Goal: Transaction & Acquisition: Purchase product/service

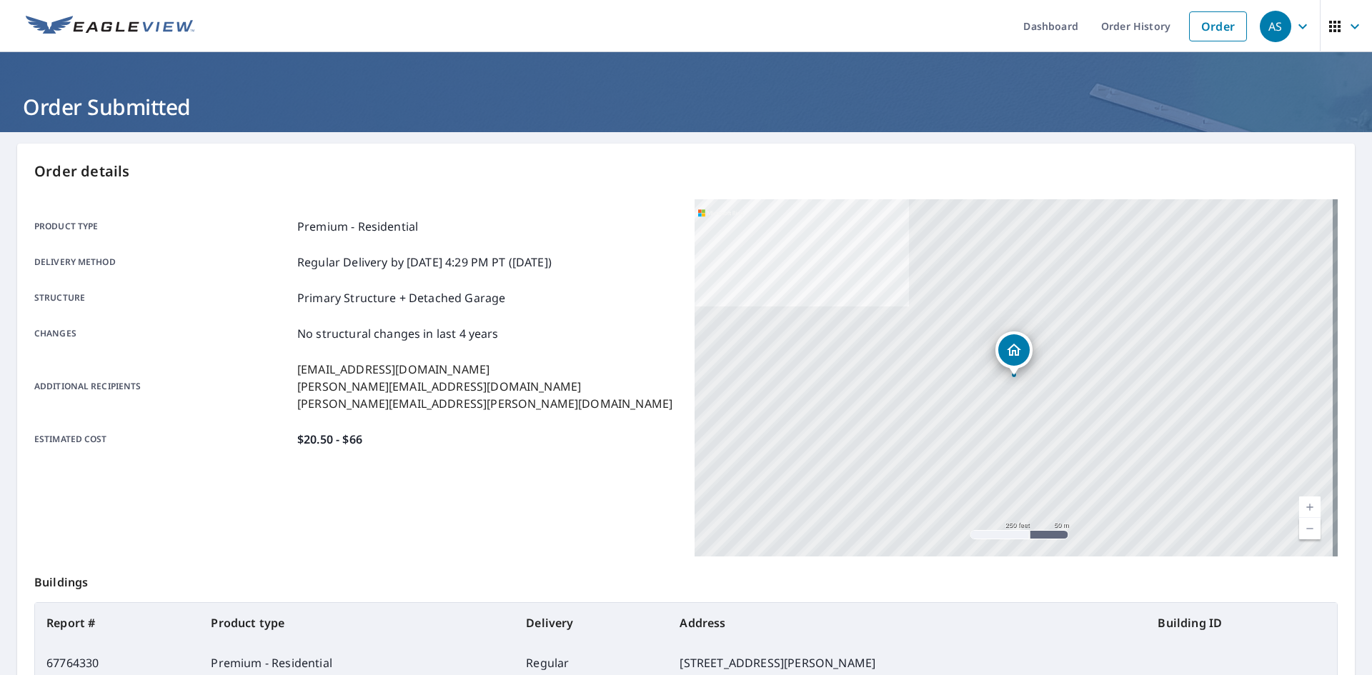
scroll to position [129, 0]
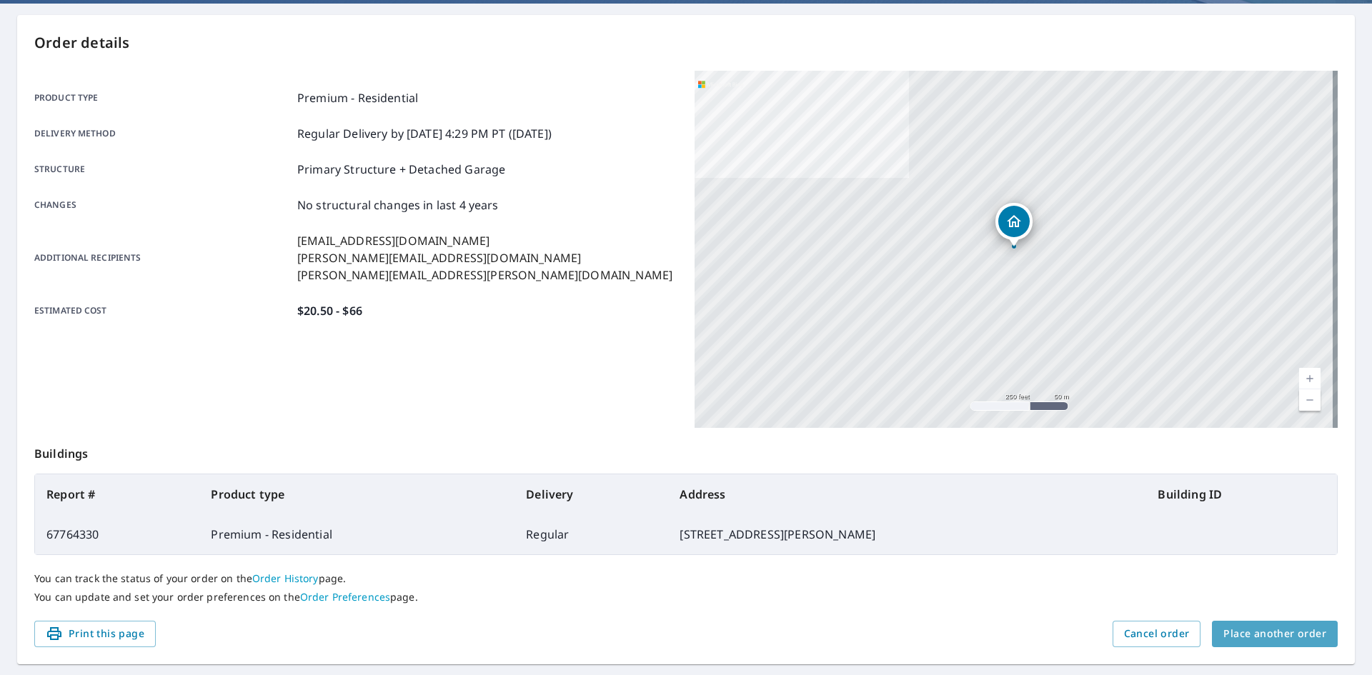
click at [1282, 634] on span "Place another order" at bounding box center [1274, 634] width 103 height 18
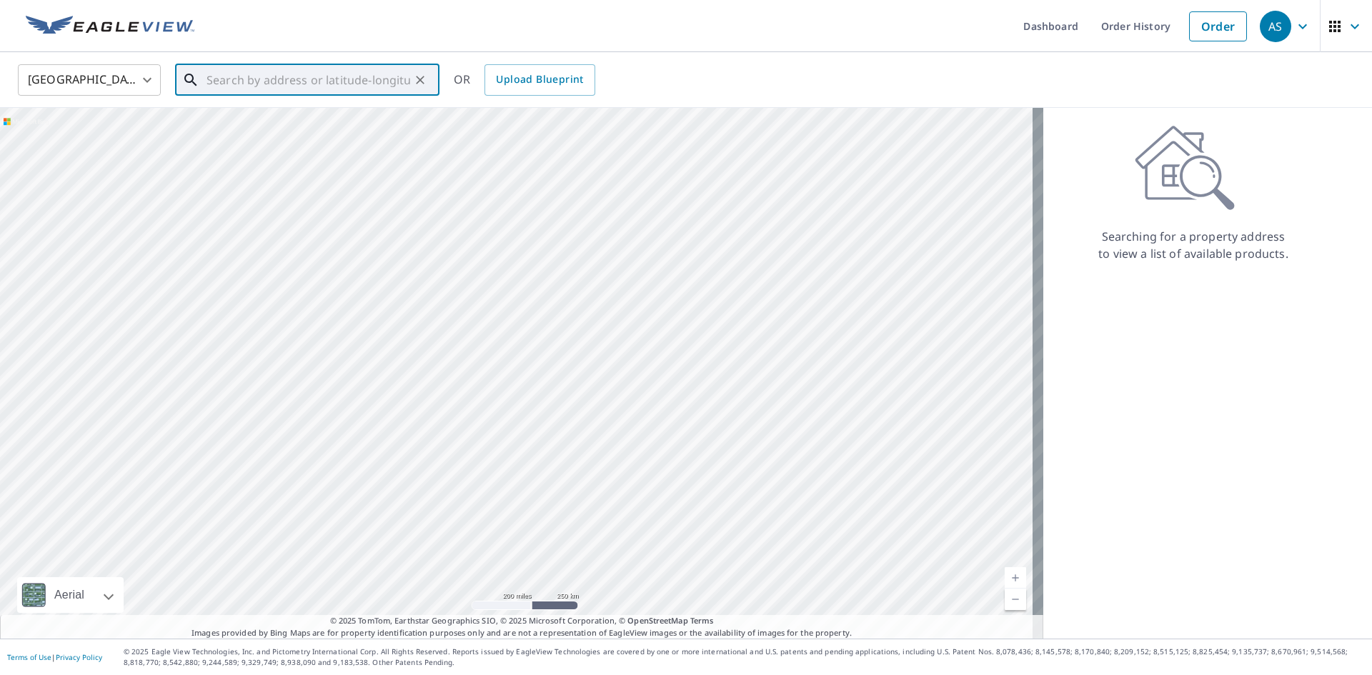
click at [274, 92] on input "text" at bounding box center [308, 80] width 204 height 40
click at [329, 131] on p "[GEOGRAPHIC_DATA][PERSON_NAME]" at bounding box center [316, 137] width 224 height 14
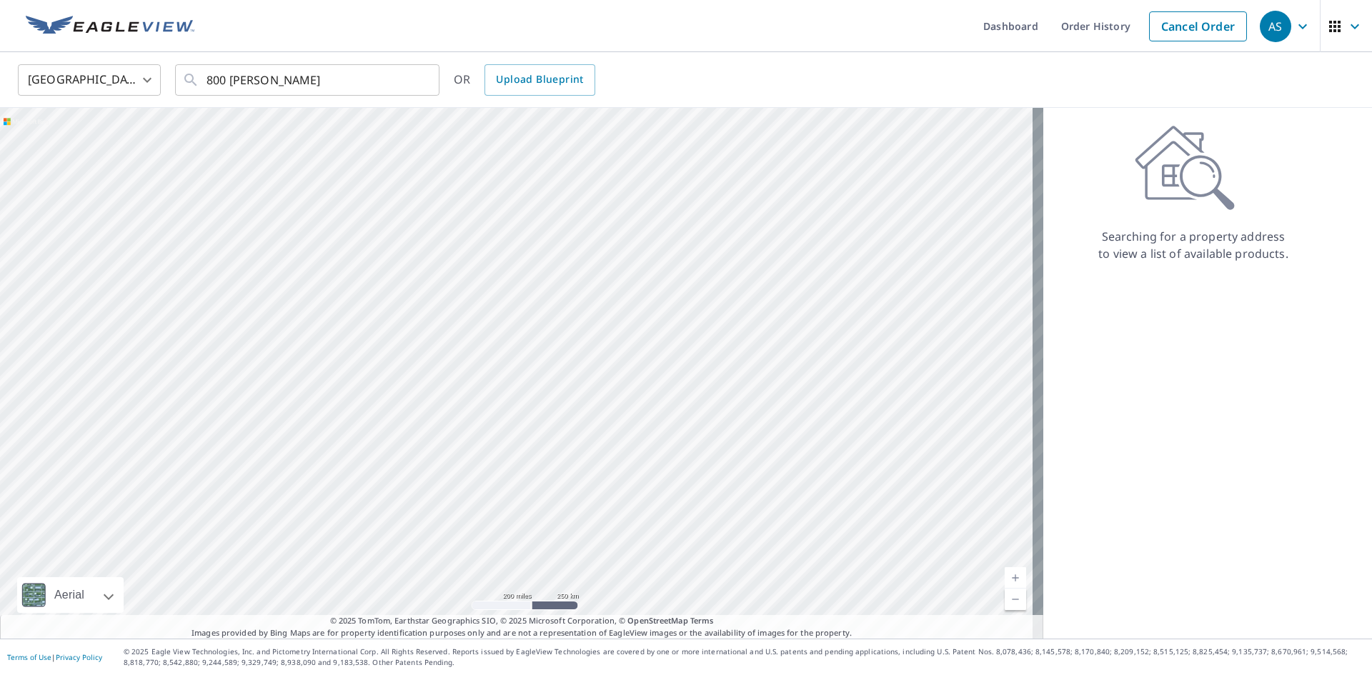
type input "[STREET_ADDRESS][PERSON_NAME][PERSON_NAME]"
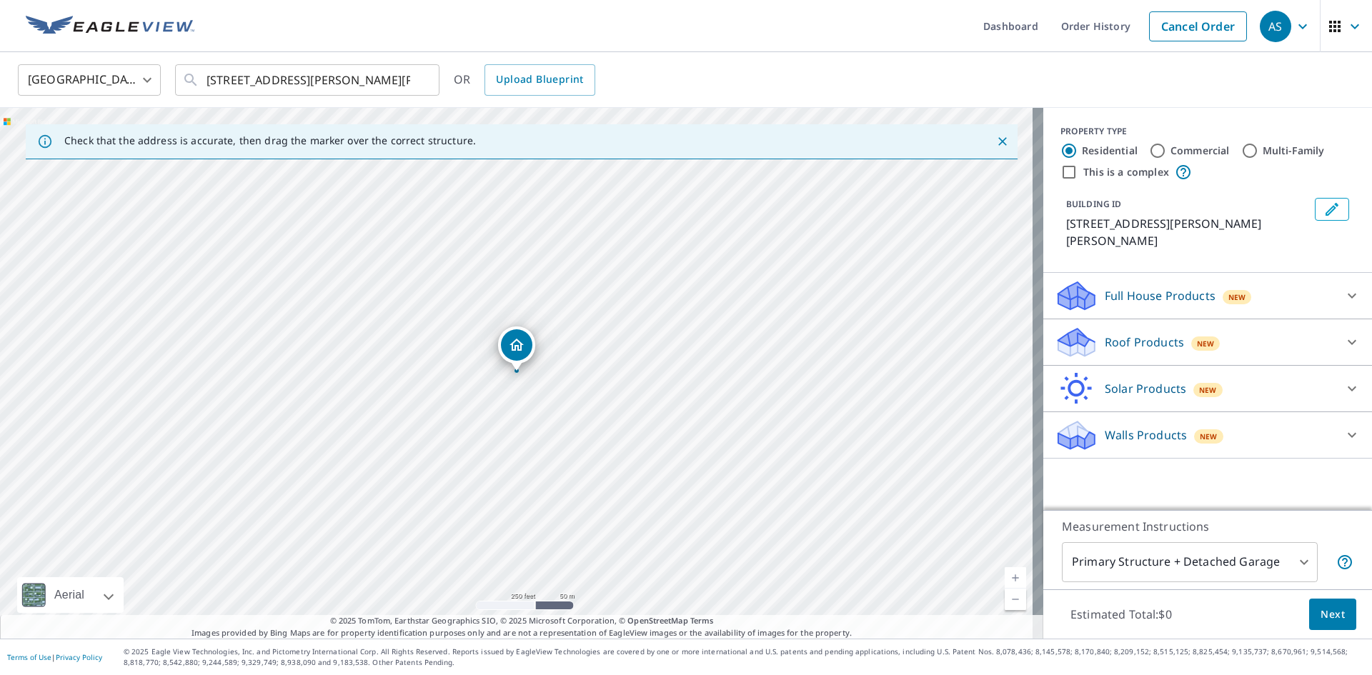
click at [1252, 337] on div "Roof Products New" at bounding box center [1195, 343] width 280 height 34
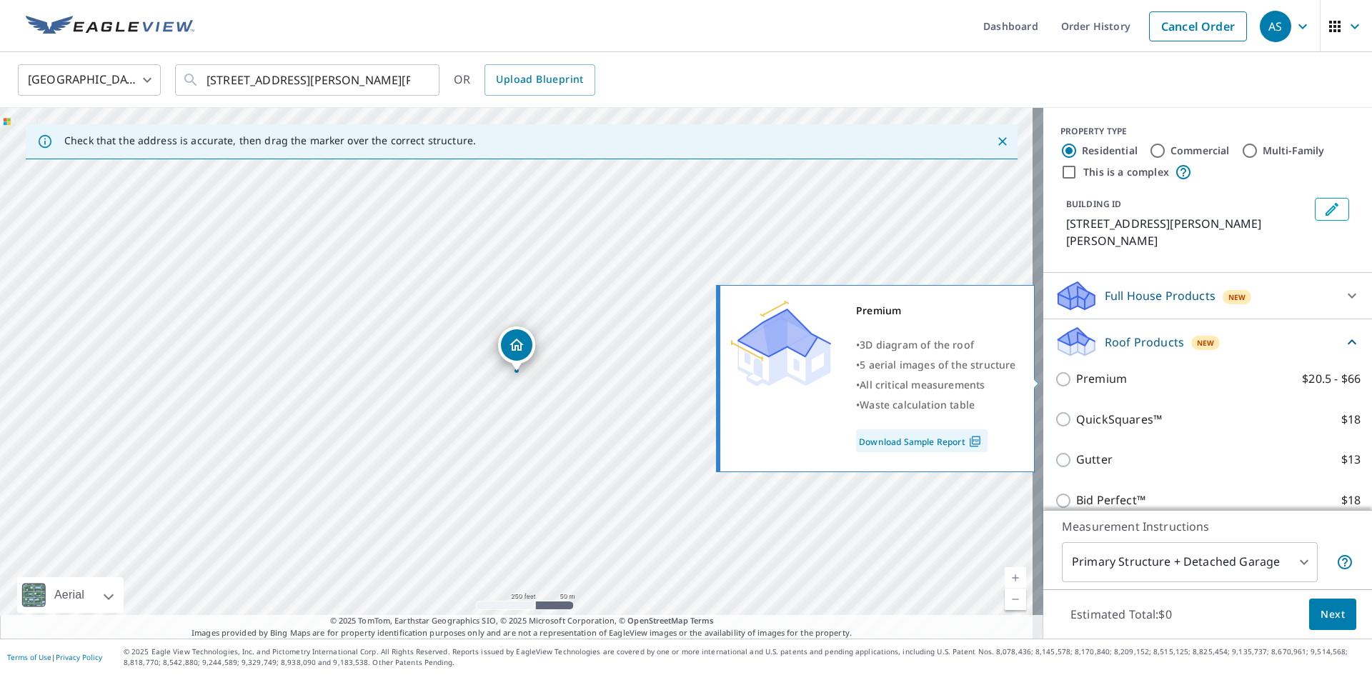
click at [1055, 379] on input "Premium $20.5 - $66" at bounding box center [1065, 379] width 21 height 17
checkbox input "true"
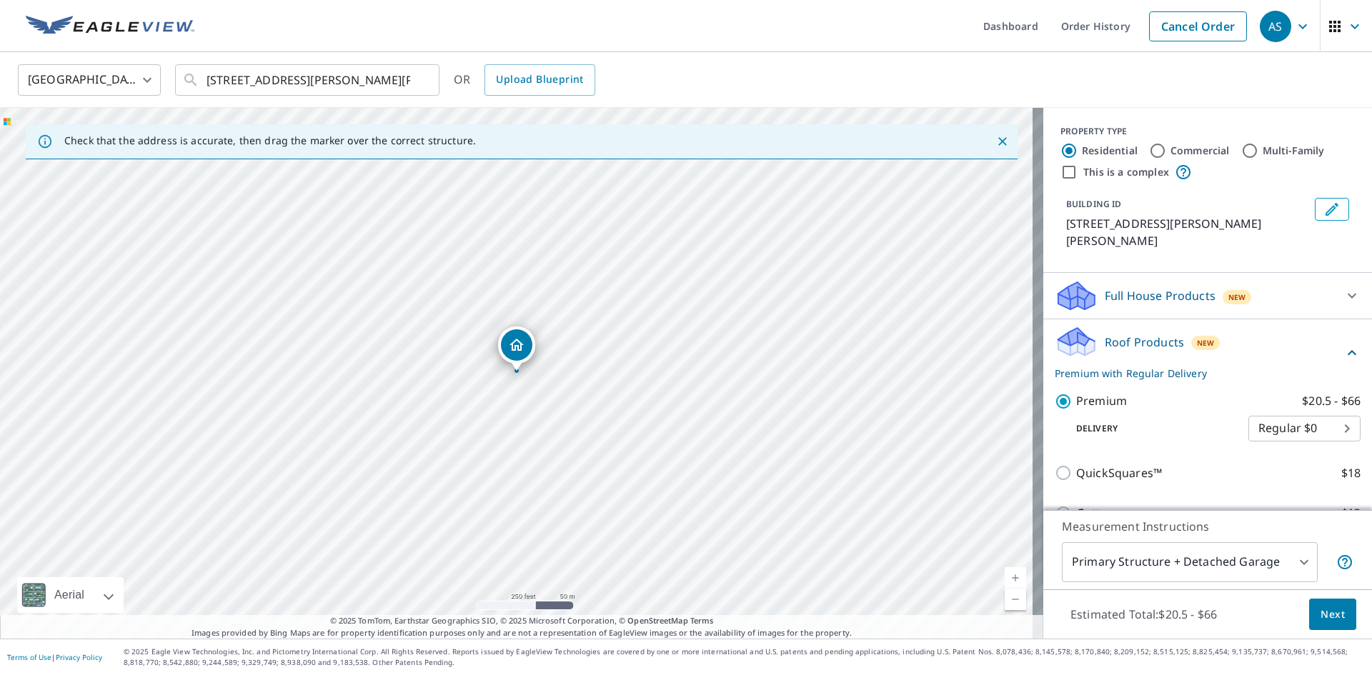
click at [1320, 607] on span "Next" at bounding box center [1332, 615] width 24 height 18
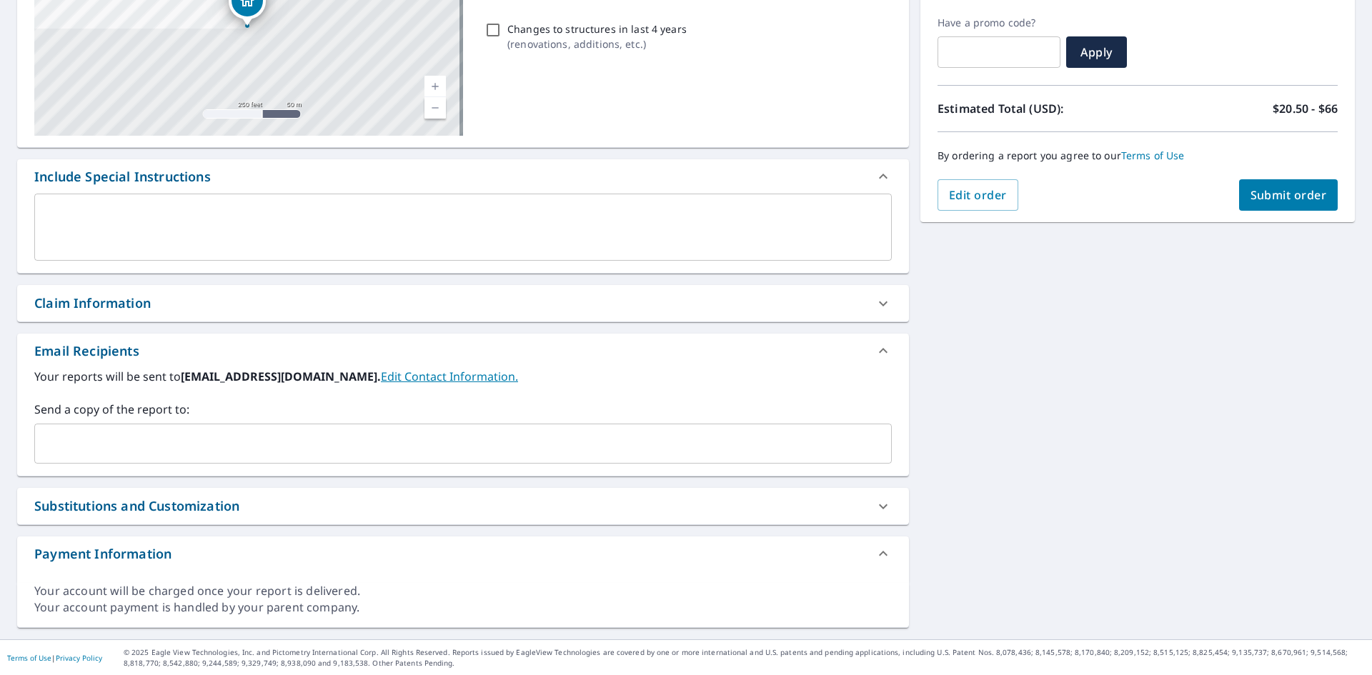
scroll to position [234, 0]
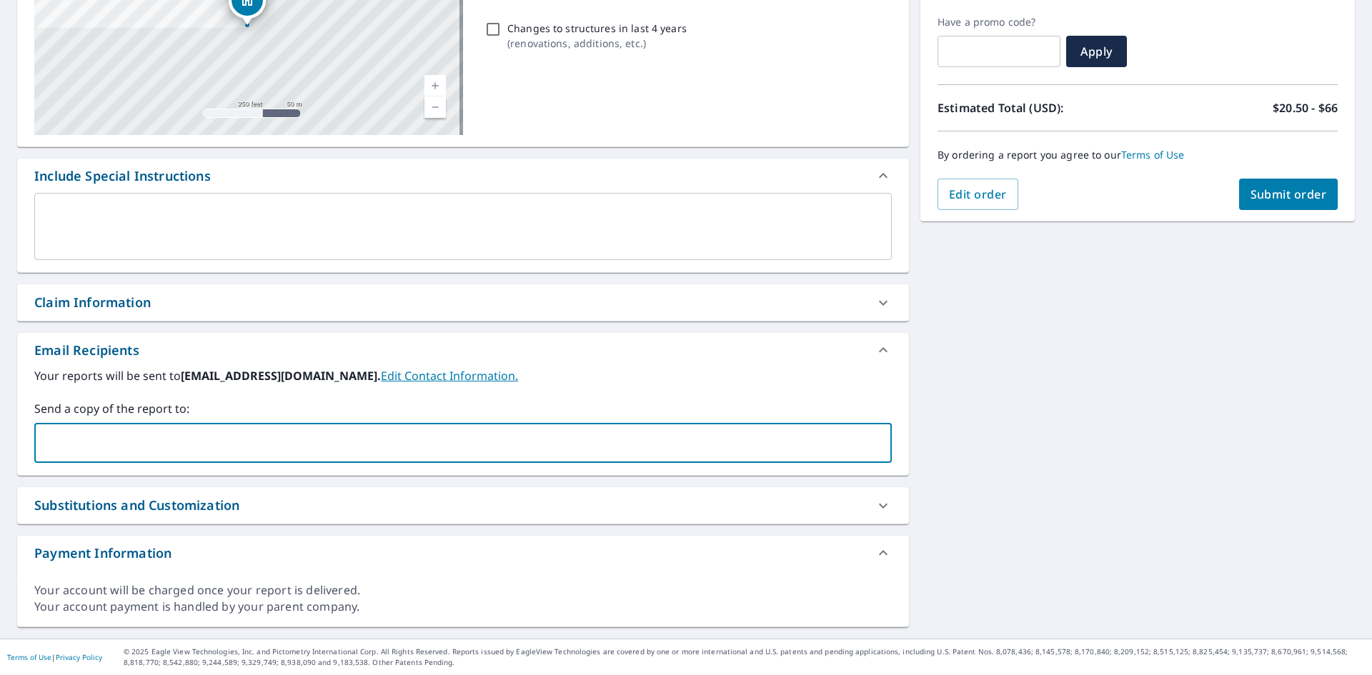
click at [177, 454] on input "text" at bounding box center [452, 442] width 823 height 27
type input "[PERSON_NAME][EMAIL_ADDRESS][DOMAIN_NAME]"
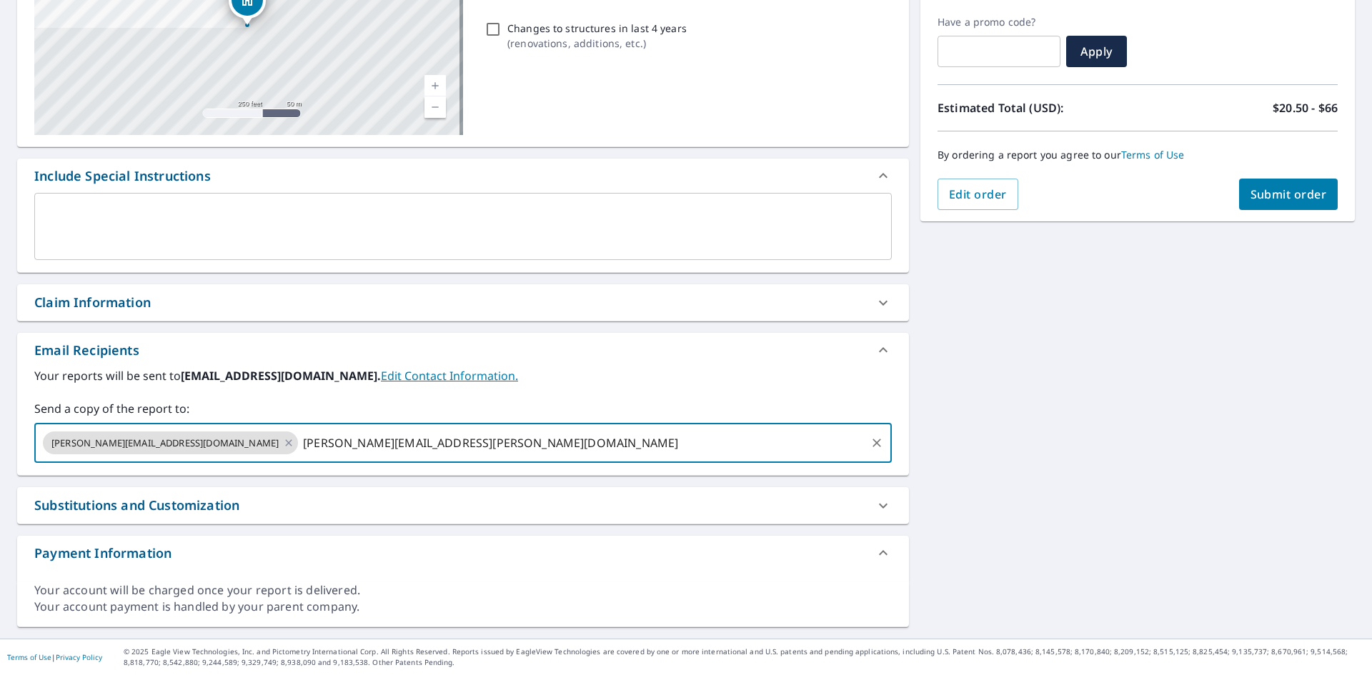
type input "[PERSON_NAME][EMAIL_ADDRESS][PERSON_NAME][DOMAIN_NAME]"
click at [1258, 193] on span "Submit order" at bounding box center [1288, 194] width 76 height 16
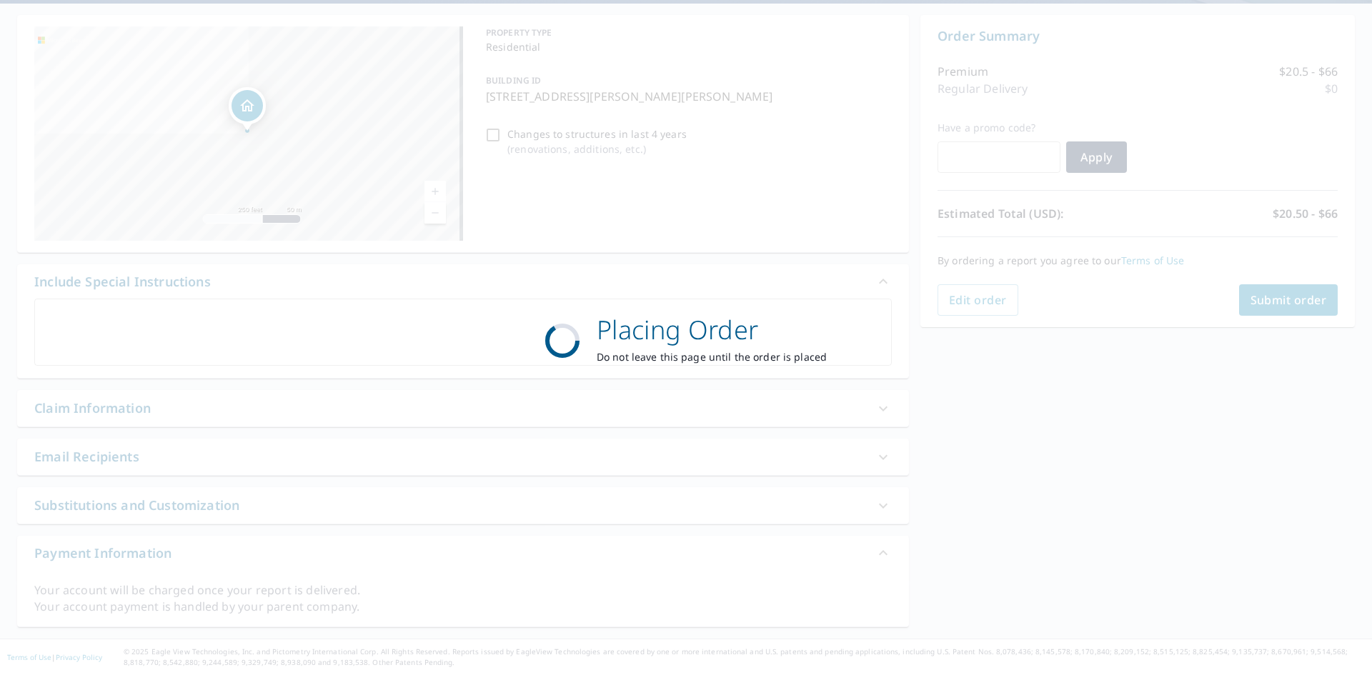
scroll to position [129, 0]
